Goal: Task Accomplishment & Management: Use online tool/utility

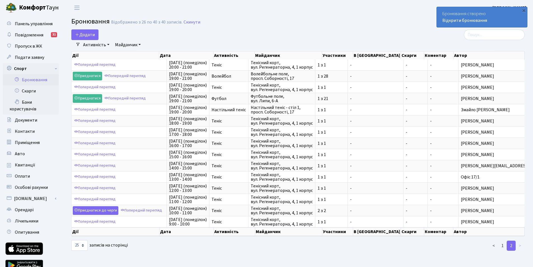
select select "25"
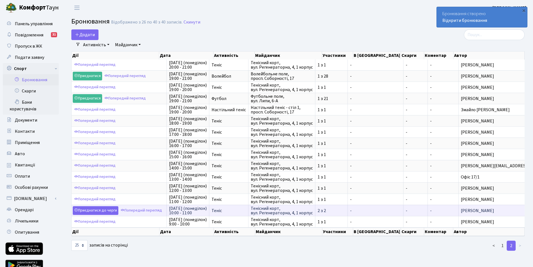
scroll to position [25, 0]
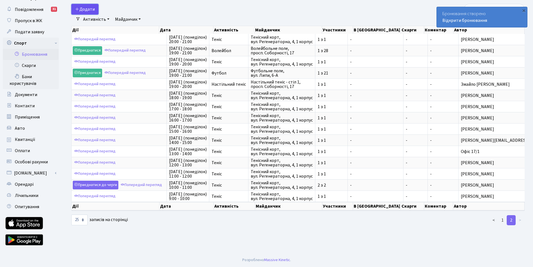
click at [87, 10] on button "Додати" at bounding box center [84, 9] width 27 height 11
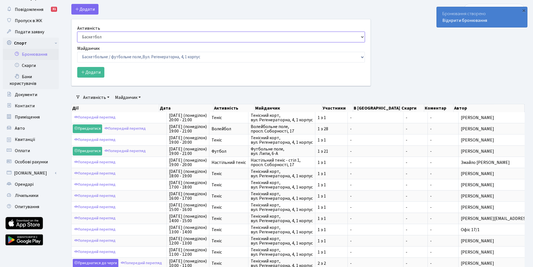
click at [100, 36] on select "Баскетбол Волейбол Йога Катання на роликах Настільний теніс Теніс Футбол Фітнес" at bounding box center [221, 37] width 288 height 11
select select "1"
click at [77, 32] on select "Баскетбол Волейбол Йога Катання на роликах Настільний теніс Теніс Футбол Фітнес" at bounding box center [221, 37] width 288 height 11
click at [94, 57] on select "Баскетбольне / футбольне поле, Вул. Регенераторна, 4, 1 корпус Баскетбольне пол…" at bounding box center [221, 57] width 288 height 11
select select "1"
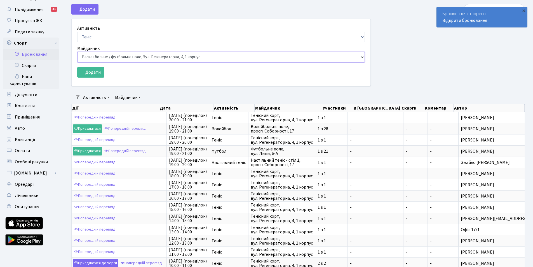
click at [77, 52] on select "Баскетбольне / футбольне поле, Вул. Регенераторна, 4, 1 корпус Баскетбольне пол…" at bounding box center [221, 57] width 288 height 11
click at [87, 72] on button "Додати" at bounding box center [90, 72] width 27 height 11
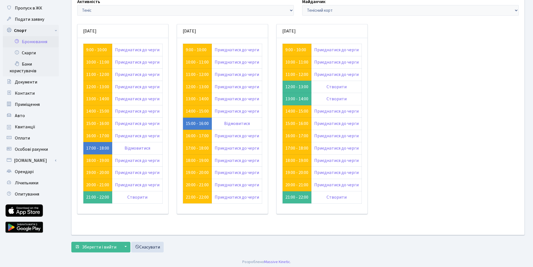
scroll to position [40, 0]
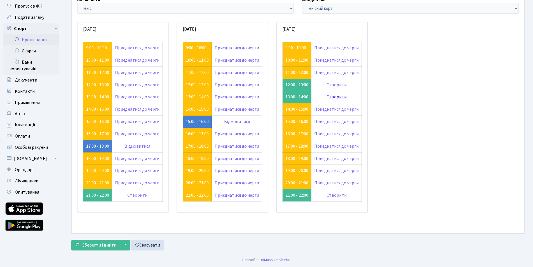
click at [340, 95] on link "Створити" at bounding box center [336, 97] width 20 height 6
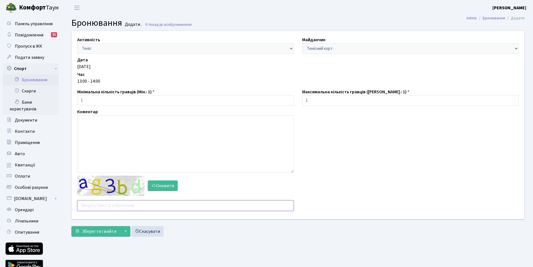
click at [91, 206] on input "text" at bounding box center [185, 205] width 217 height 11
type input "buzab"
click at [71, 226] on button "Зберегти і вийти" at bounding box center [95, 231] width 49 height 11
click at [92, 201] on input "text" at bounding box center [185, 205] width 217 height 11
click at [500, 7] on b "[PERSON_NAME]" at bounding box center [509, 8] width 34 height 6
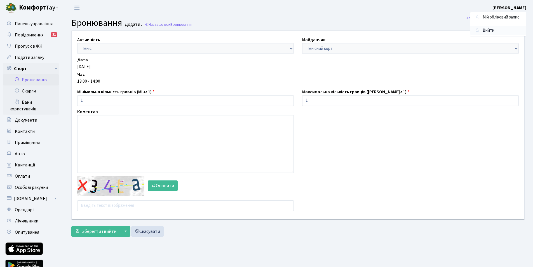
click at [483, 30] on link "Вийти" at bounding box center [498, 30] width 56 height 9
